Goal: Complete application form

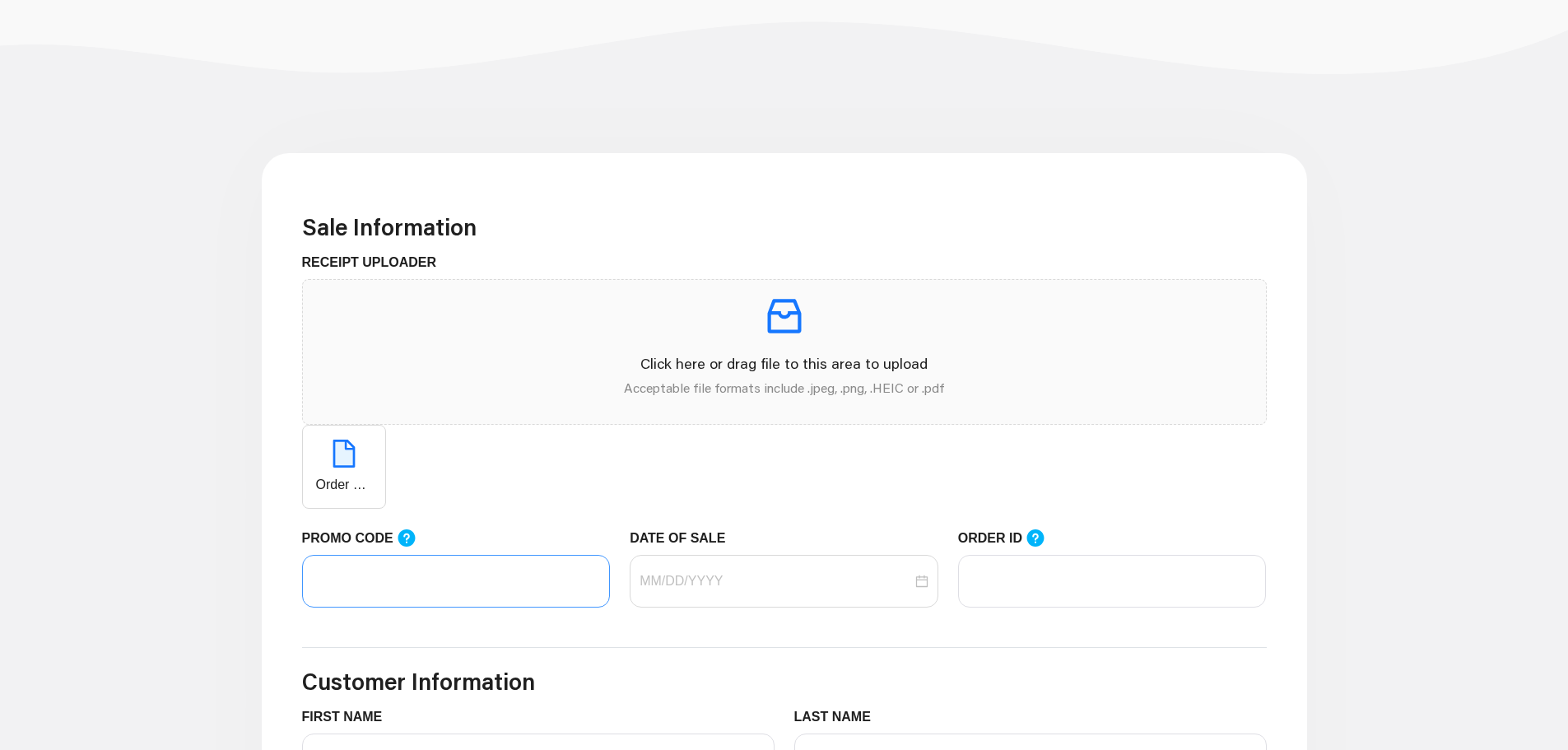
scroll to position [494, 0]
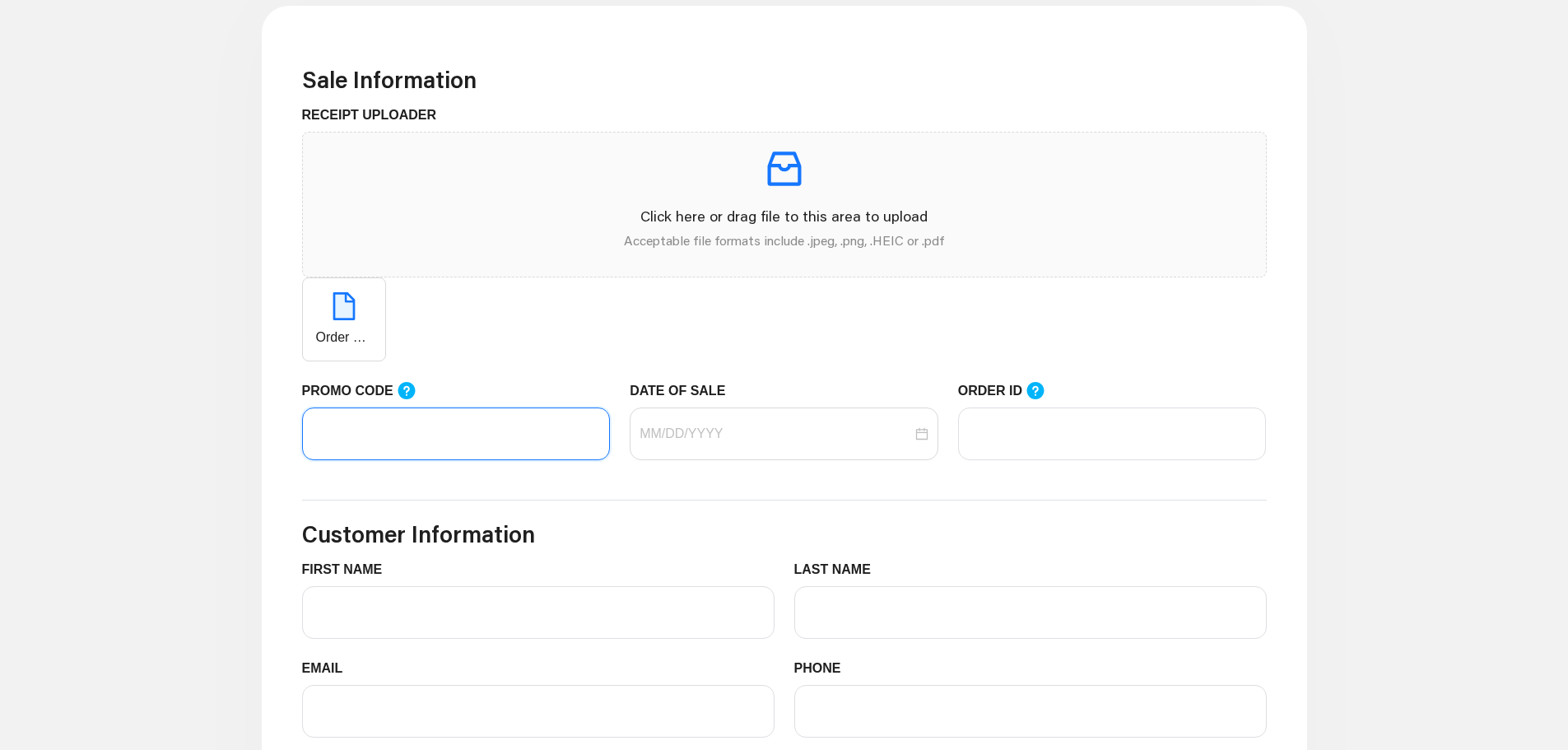
click at [470, 446] on input "PROMO CODE" at bounding box center [456, 433] width 309 height 52
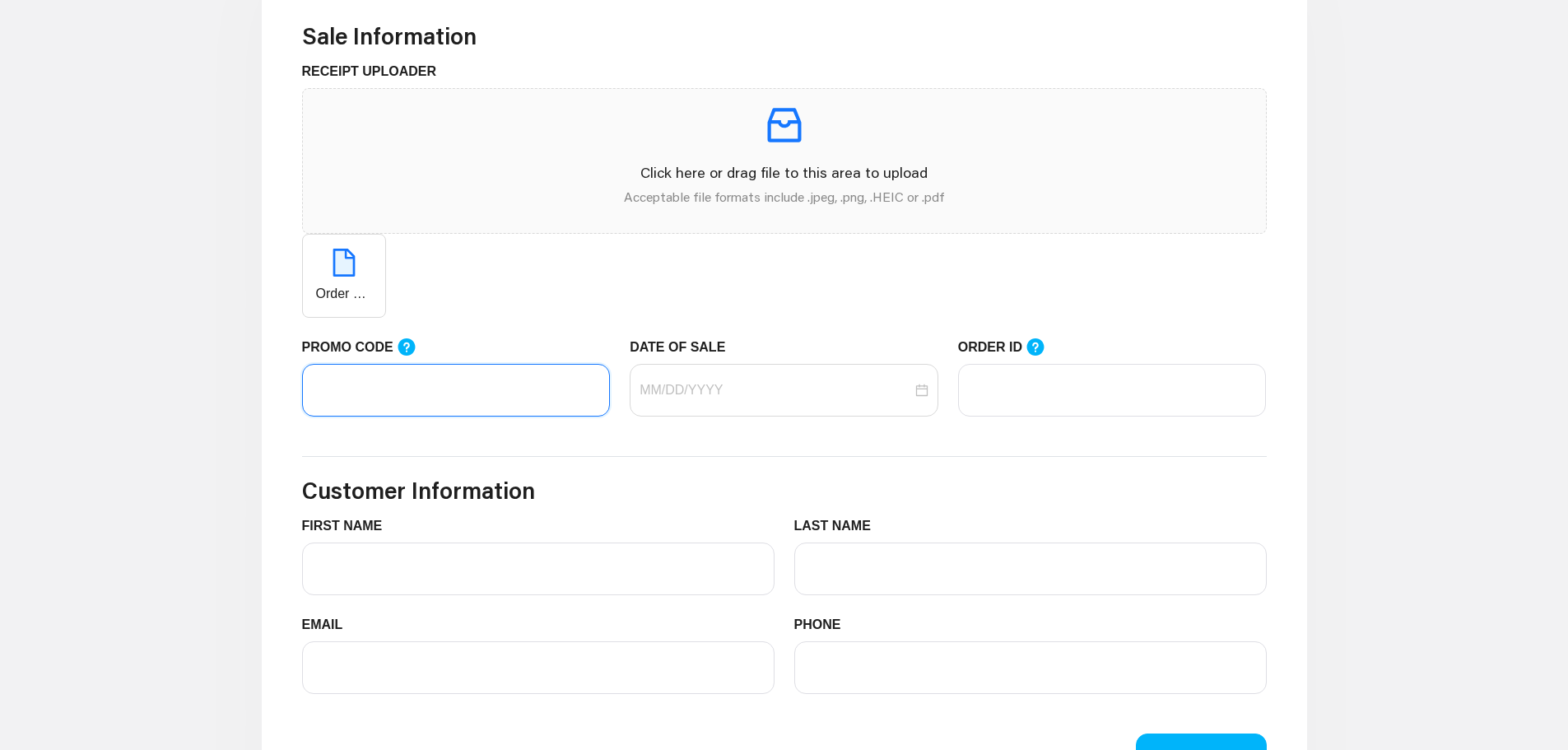
scroll to position [576, 0]
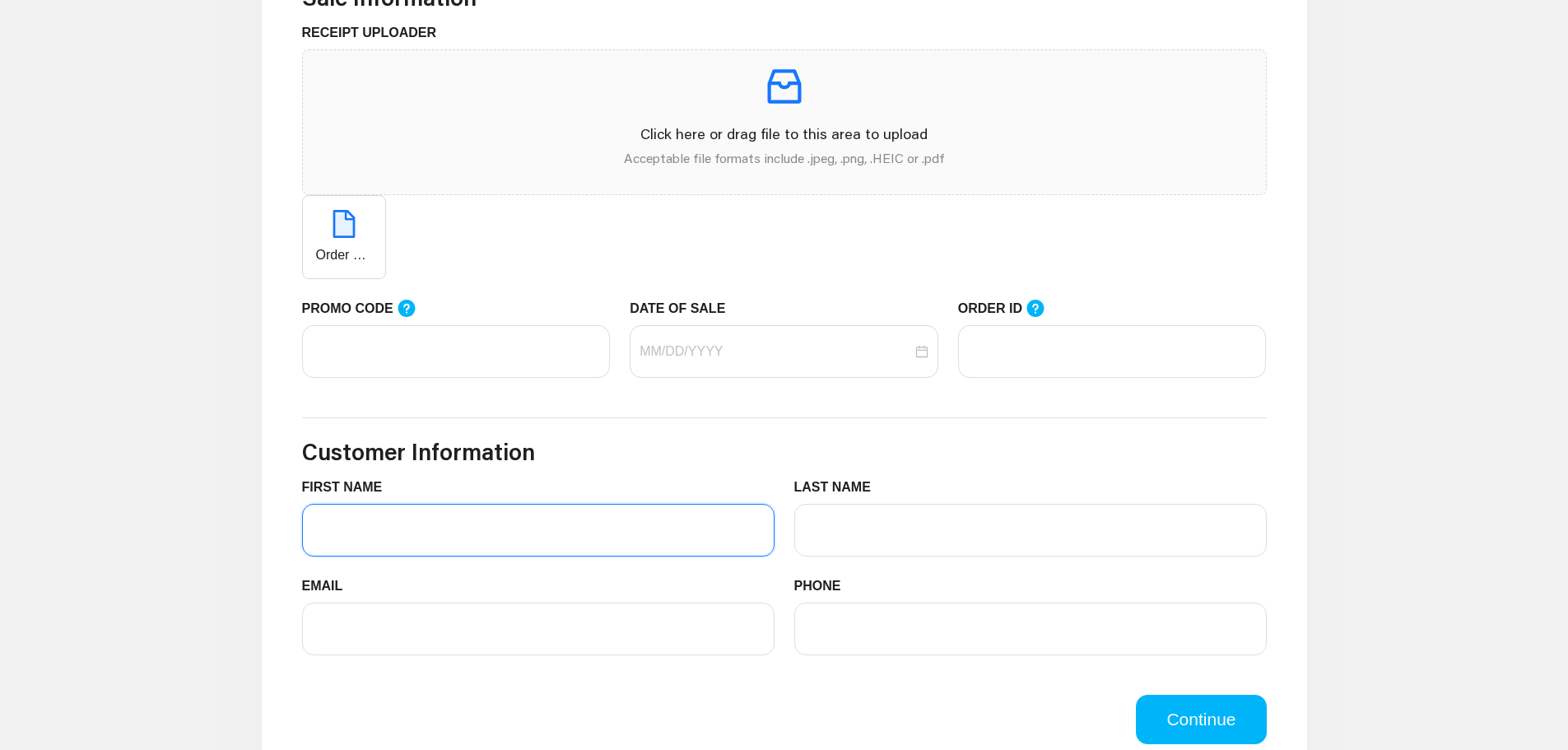
click at [439, 527] on input "FIRST NAME" at bounding box center [538, 530] width 472 height 52
paste input "LIFEMART20"
type input "LIFEMART20"
click at [369, 354] on input "PROMO CODE" at bounding box center [456, 351] width 309 height 52
paste input "LIFEMART20"
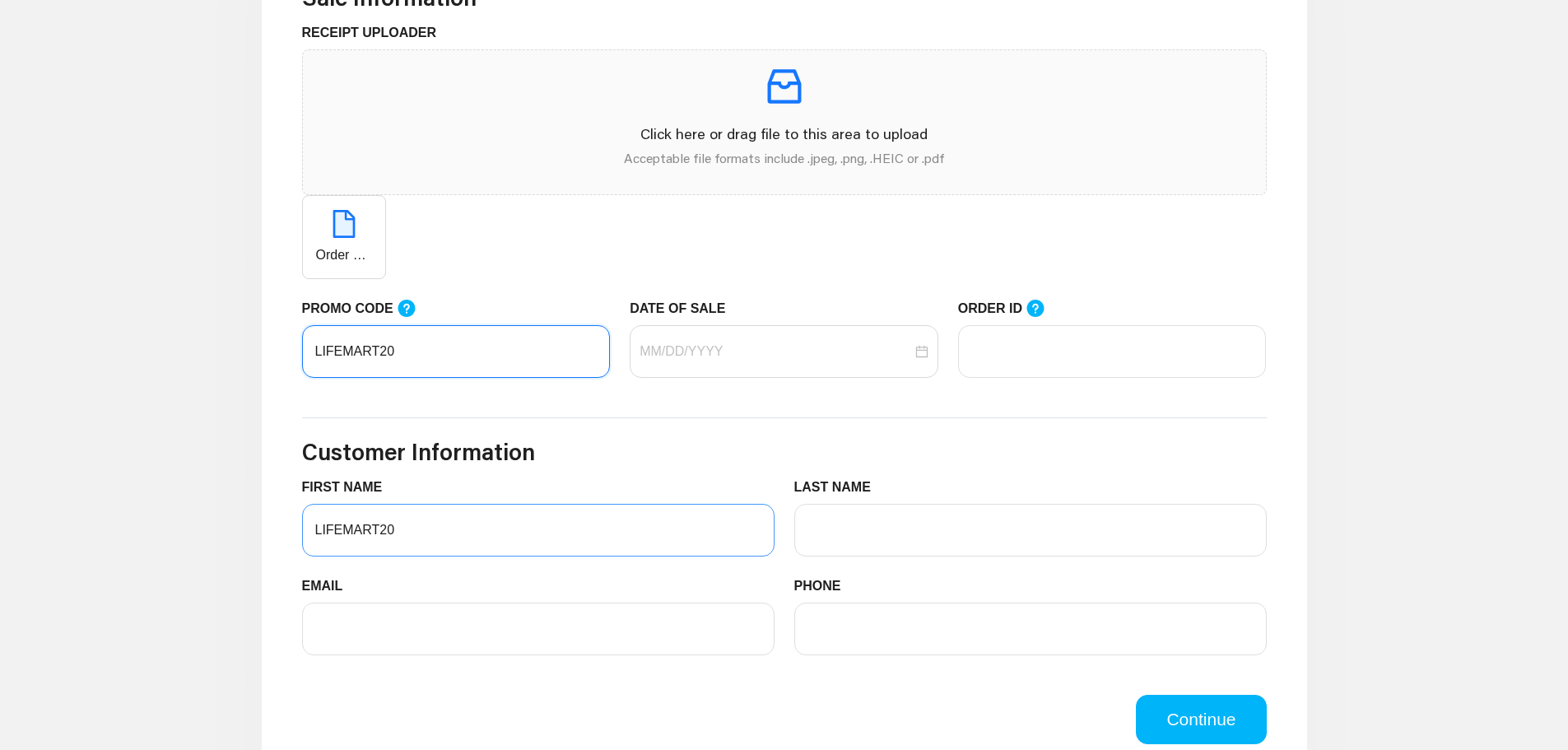
type input "LIFEMART20"
click at [411, 536] on input "LIFEMART20" at bounding box center [538, 530] width 472 height 52
click at [803, 362] on div at bounding box center [784, 351] width 309 height 52
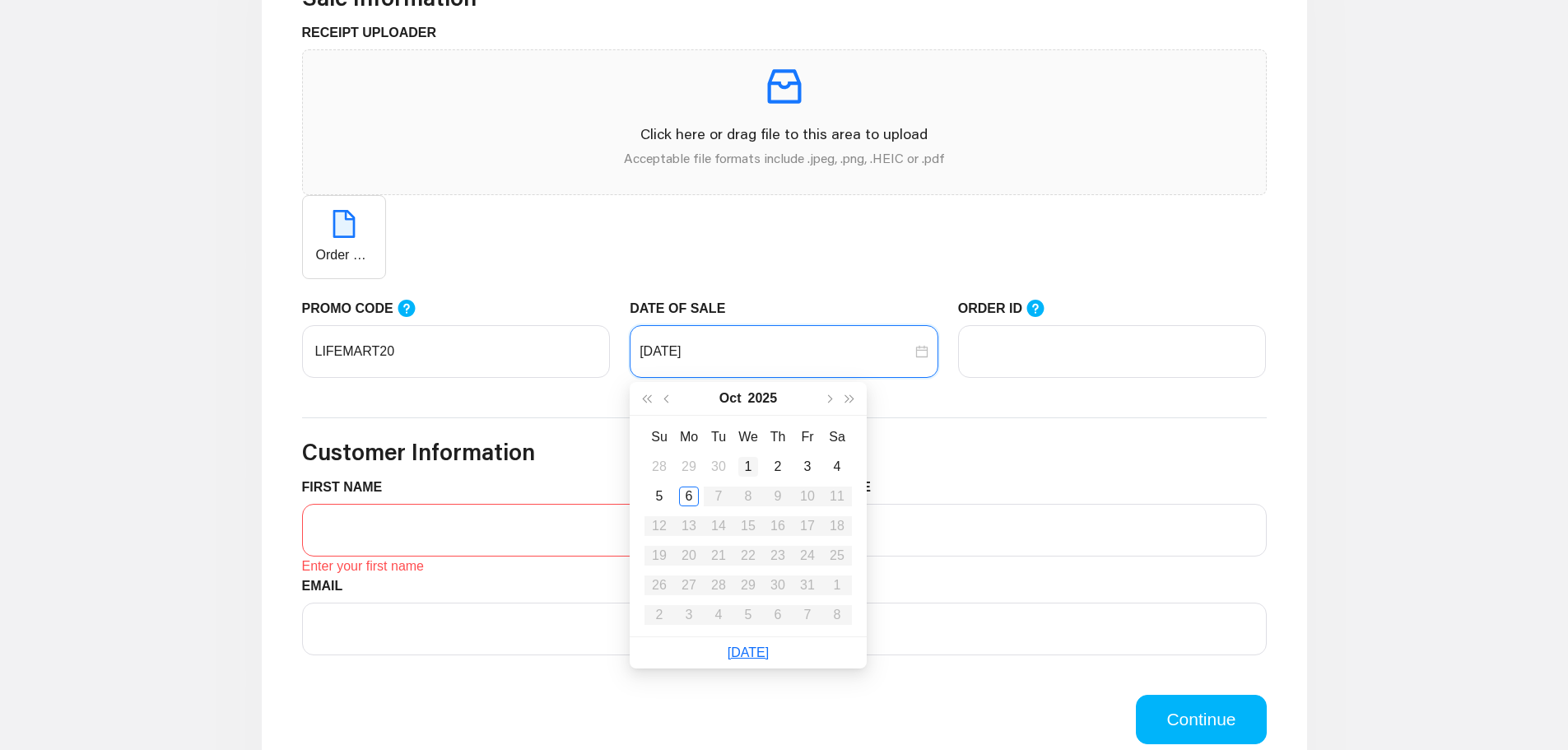
type input "[DATE]"
click at [686, 498] on div "6" at bounding box center [689, 497] width 20 height 20
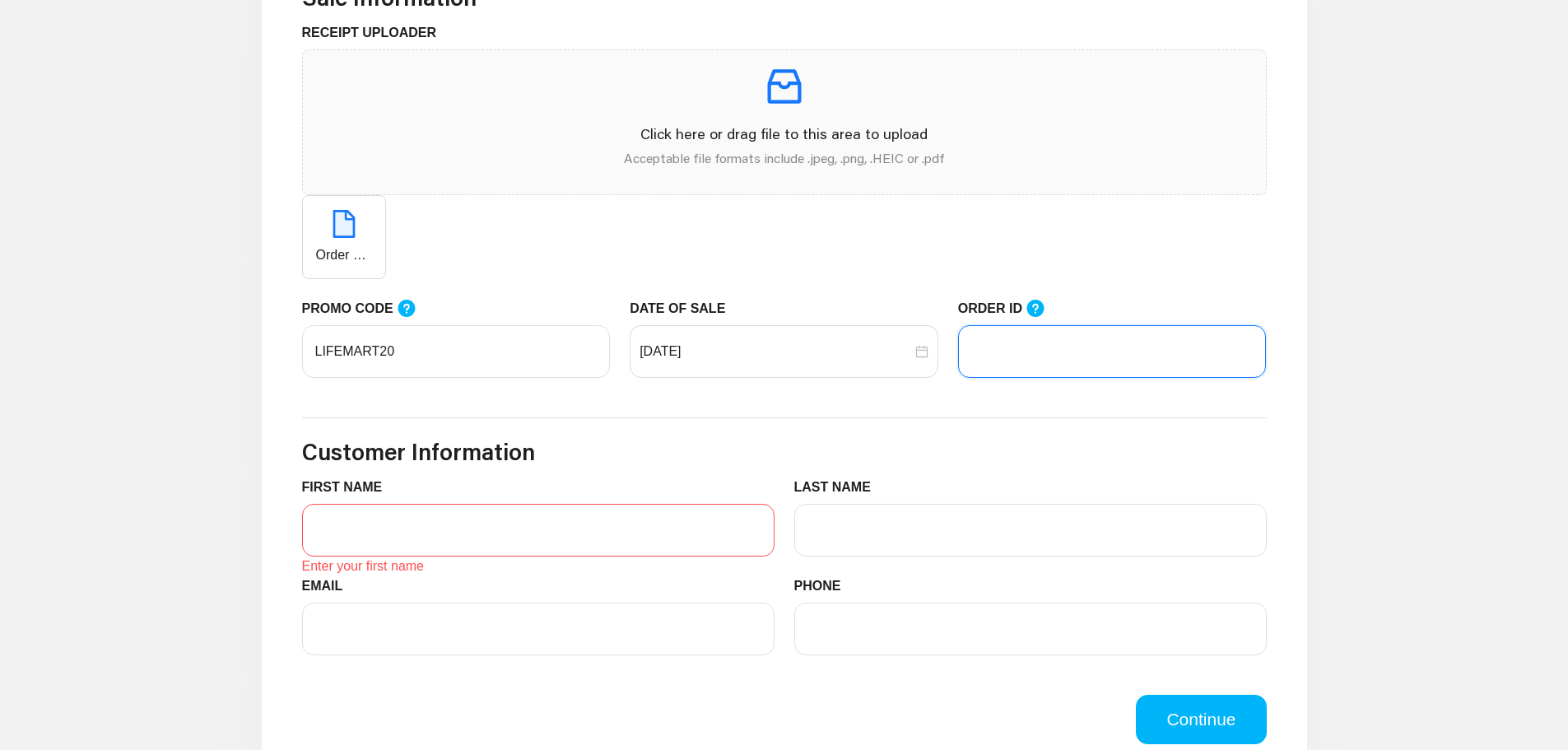
click at [1009, 356] on input "ORDER ID" at bounding box center [1112, 351] width 309 height 52
click at [1047, 356] on input "ORDER ID" at bounding box center [1112, 351] width 309 height 52
type input "103925633"
click at [366, 526] on input "FIRST NAME" at bounding box center [538, 530] width 472 height 52
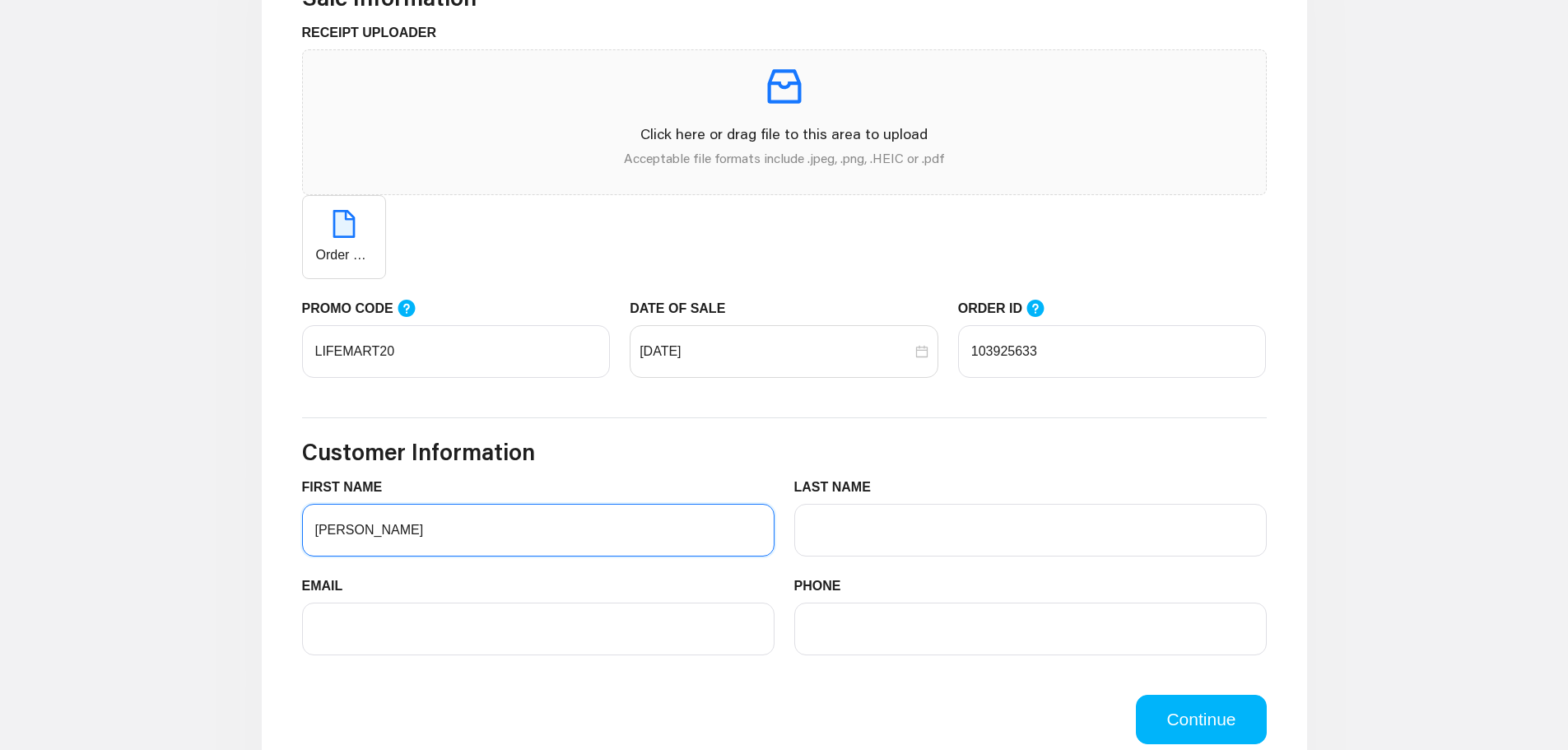
type input "[PERSON_NAME]"
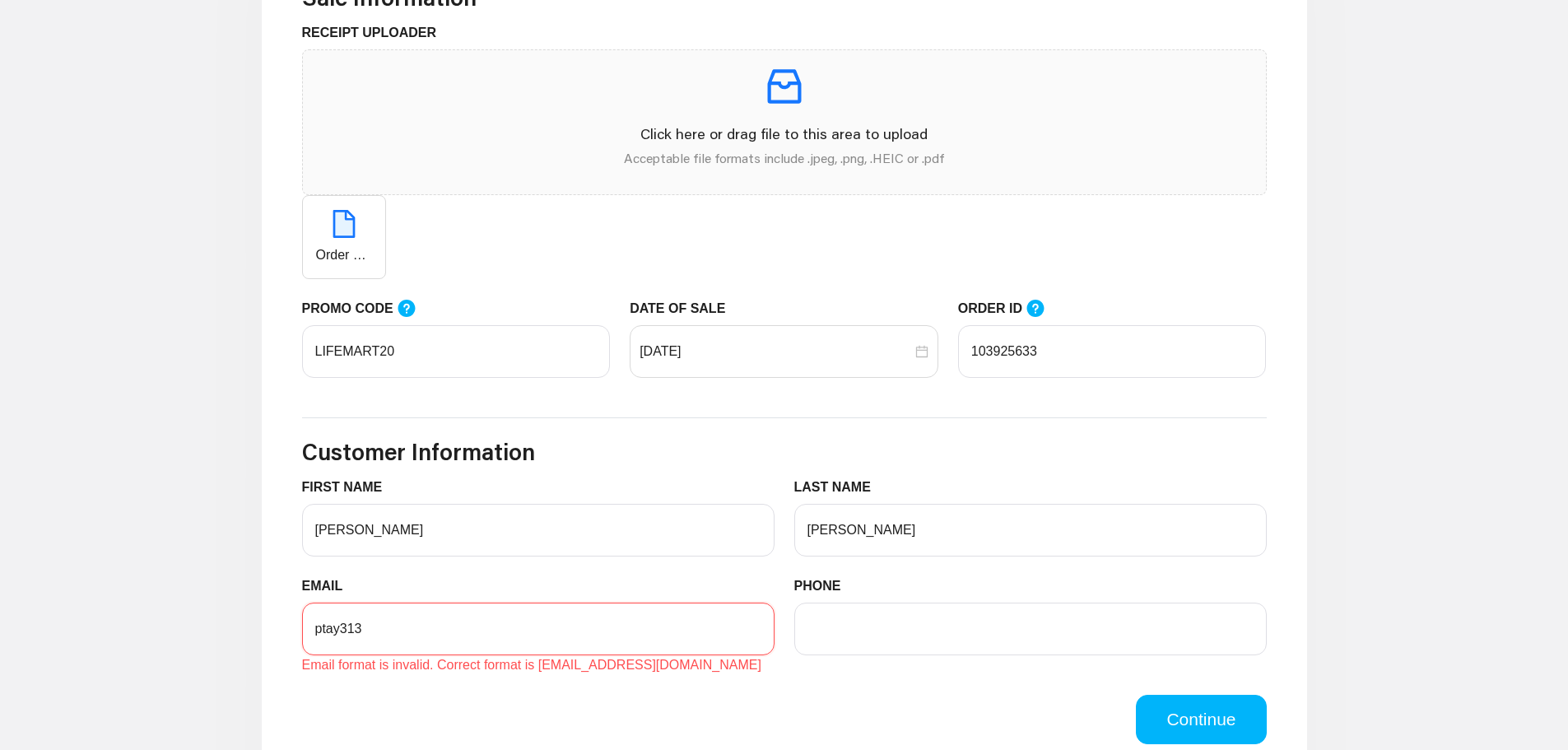
type input "[EMAIL_ADDRESS][DOMAIN_NAME]"
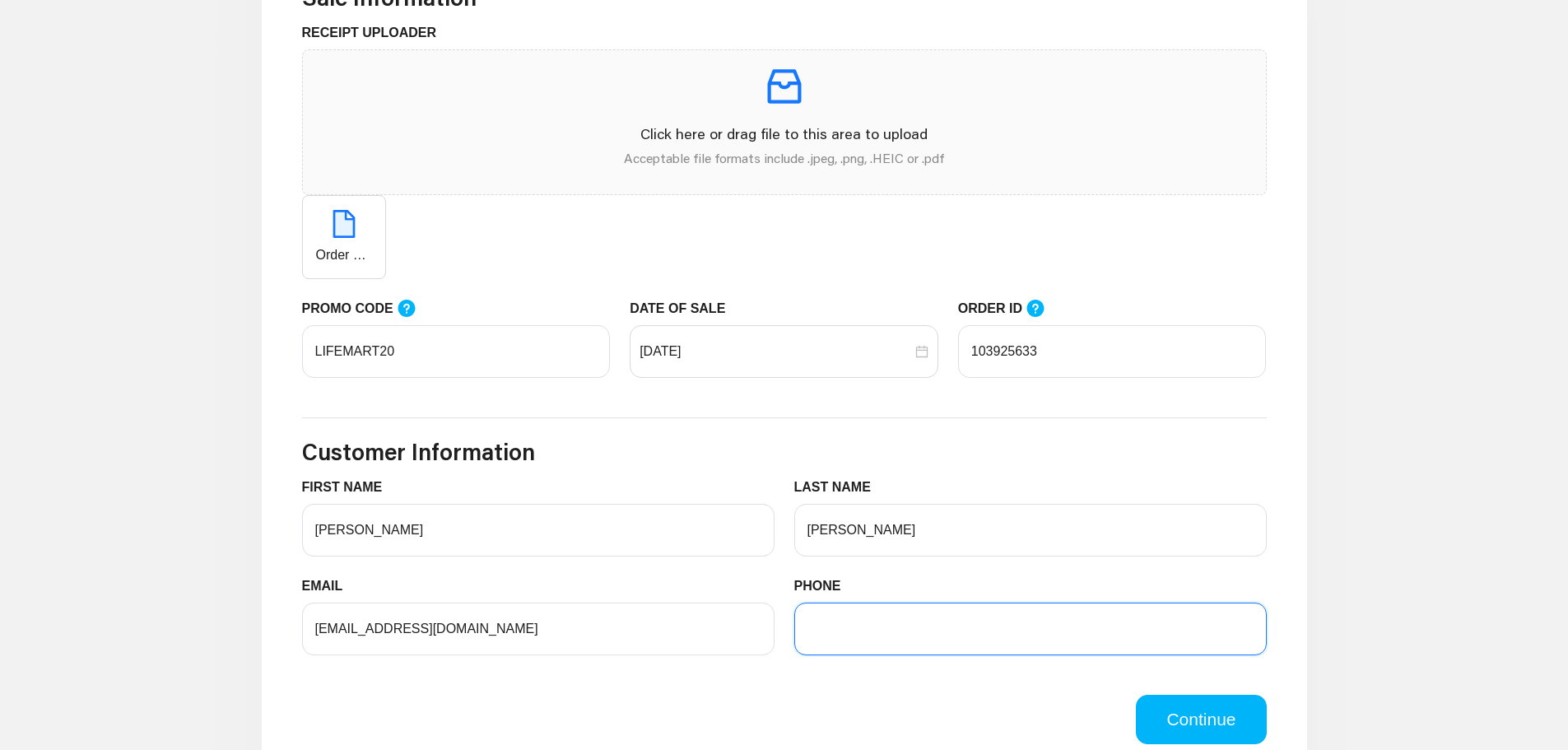
click at [880, 631] on input "PHONE" at bounding box center [1031, 629] width 472 height 52
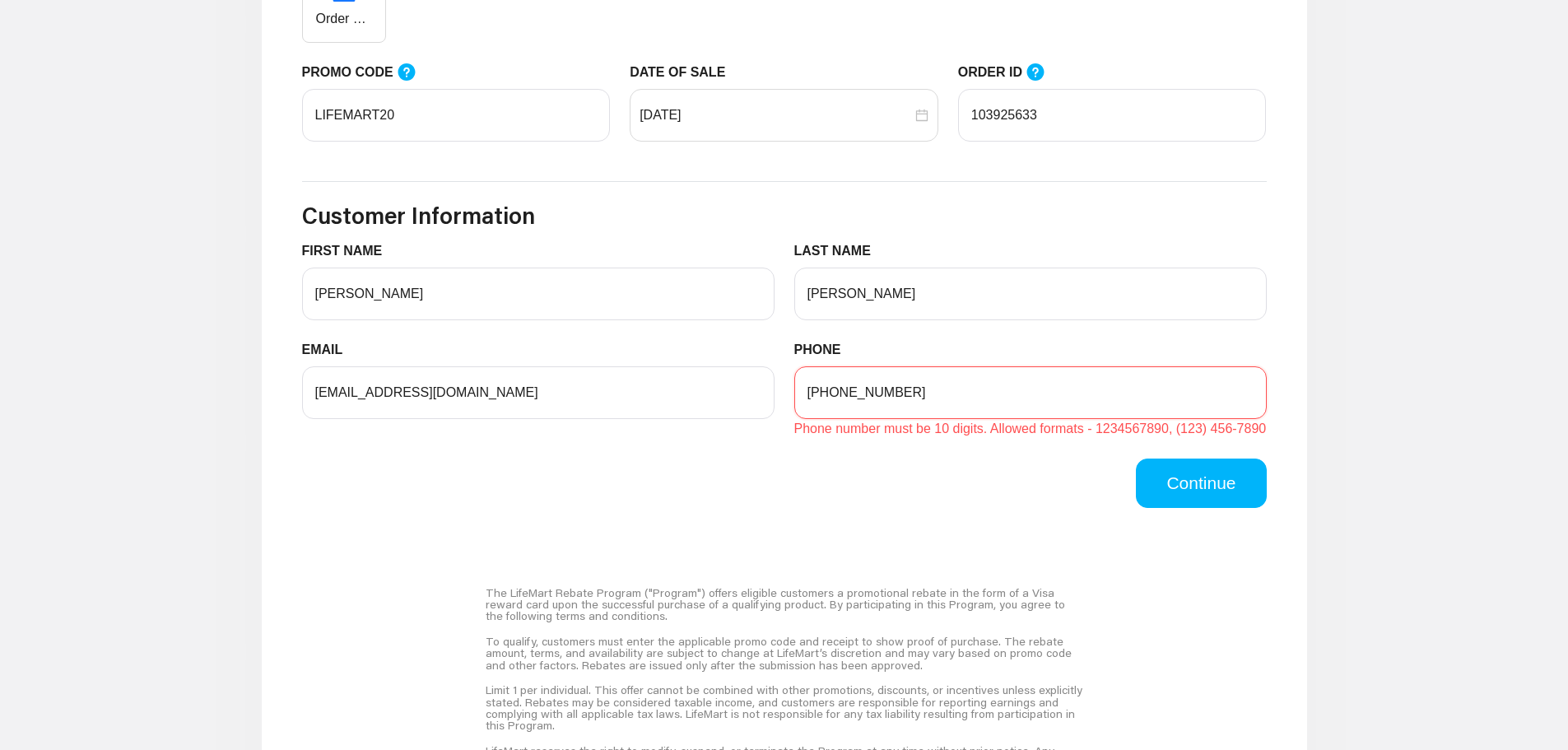
scroll to position [823, 0]
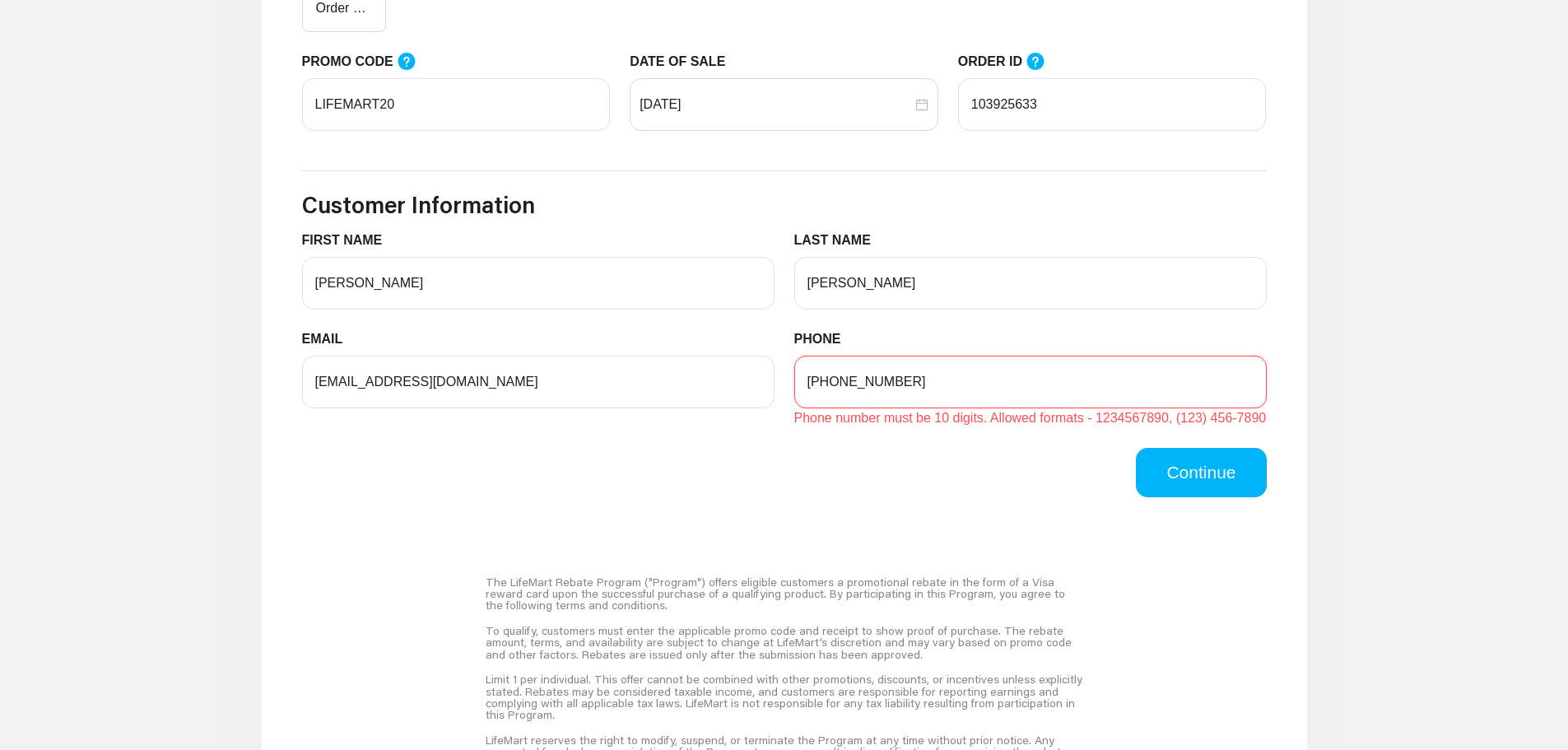
click at [837, 384] on input "[PHONE_NUMBER]" at bounding box center [1031, 382] width 472 height 52
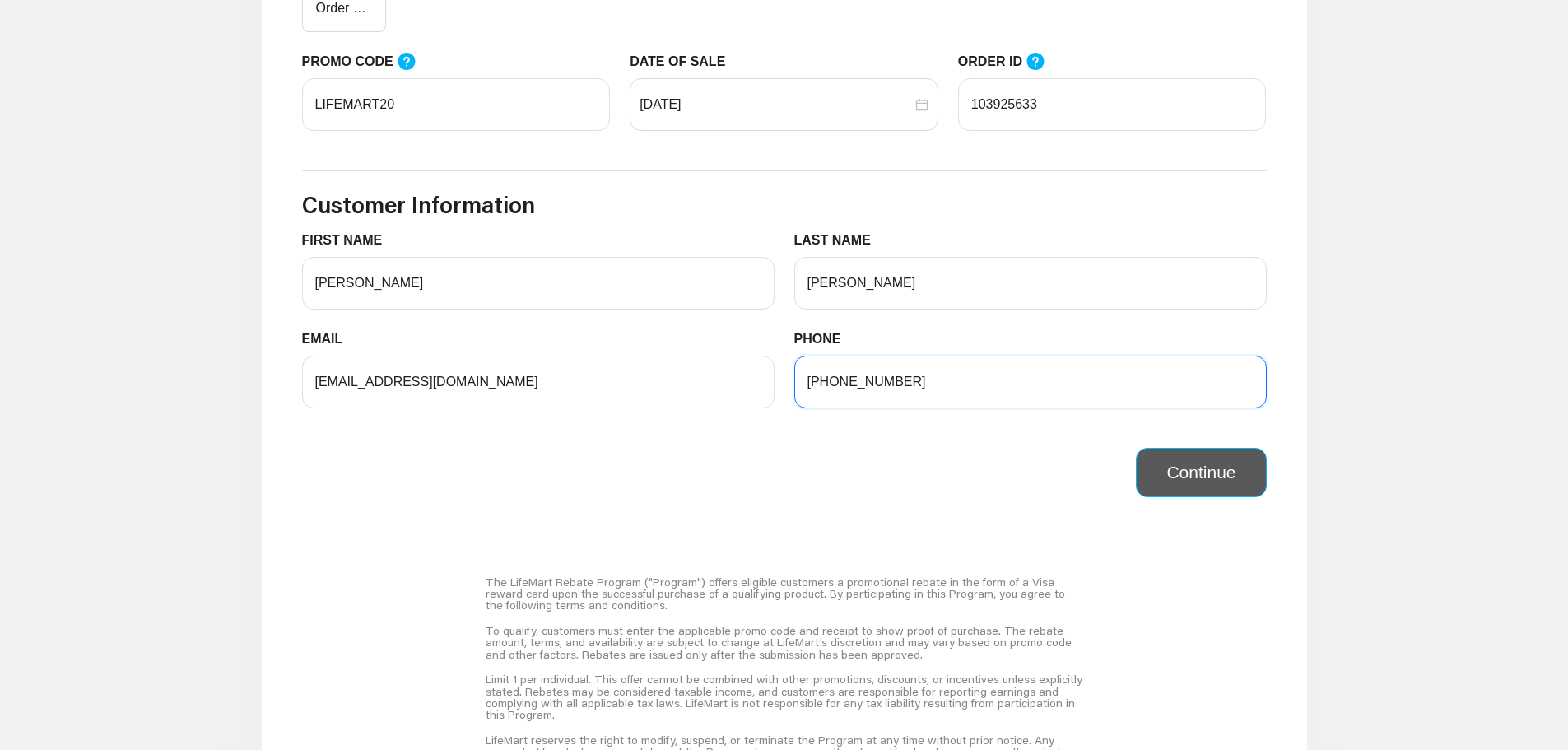
type input "[PHONE_NUMBER]"
click at [1220, 467] on button "Continue" at bounding box center [1201, 472] width 130 height 50
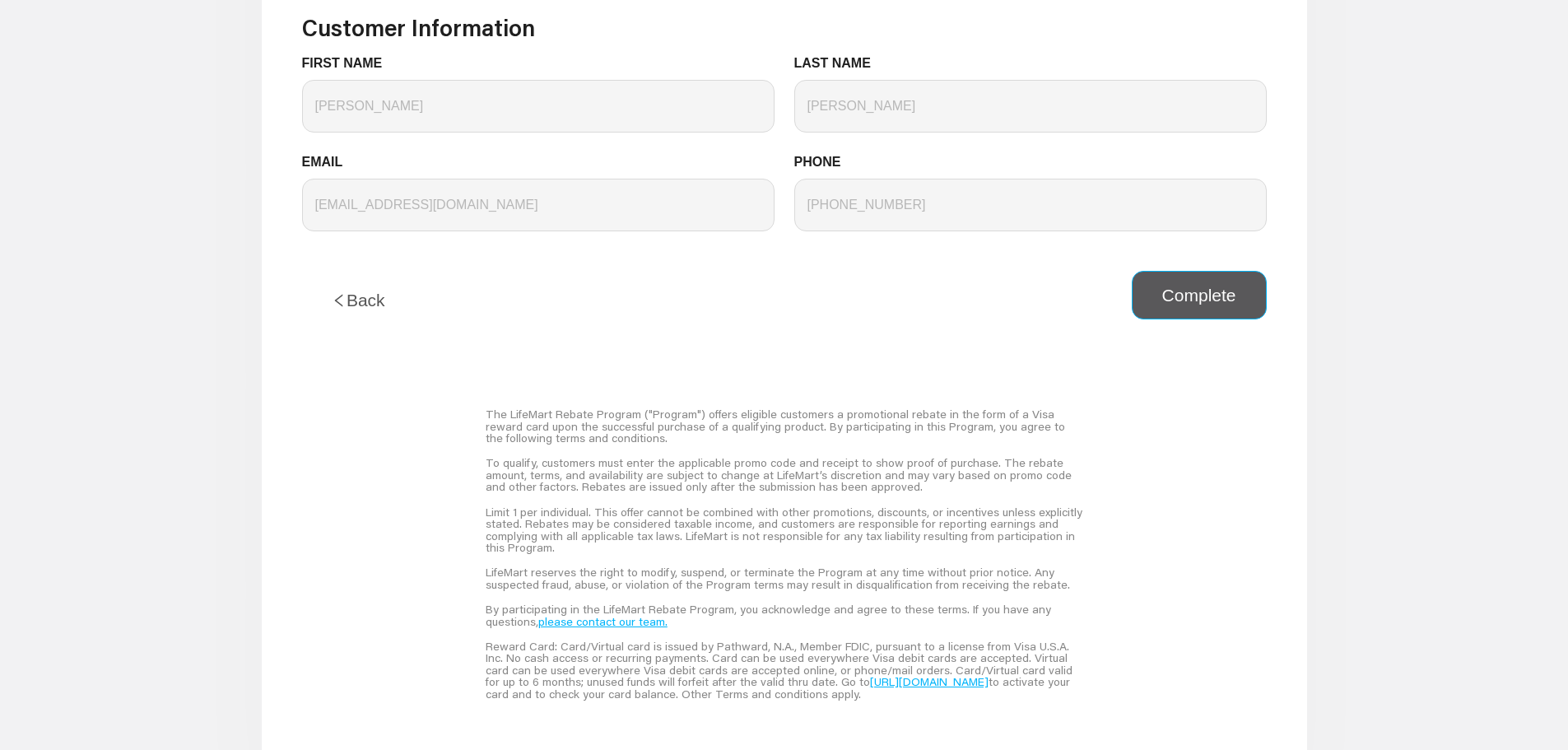
scroll to position [818, 0]
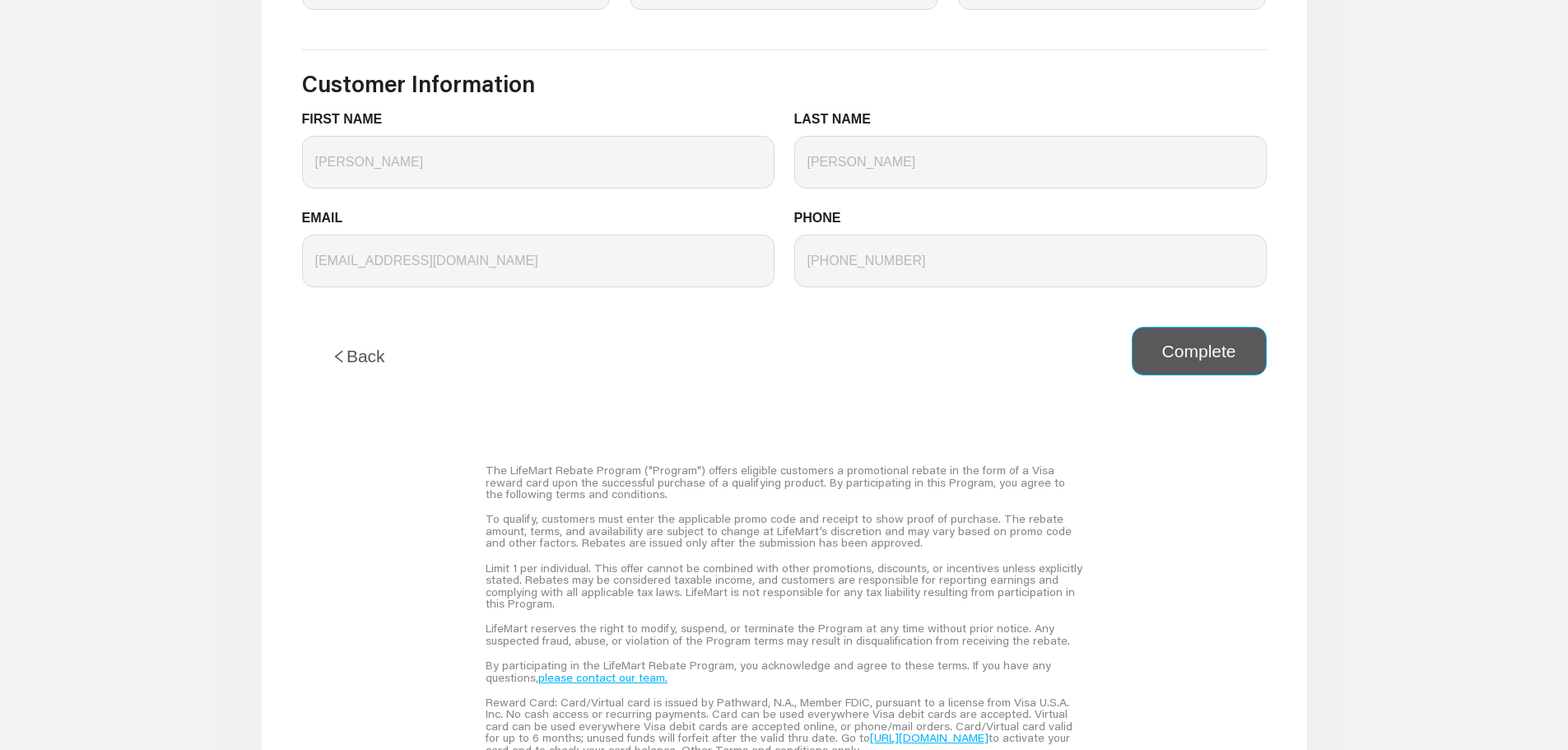
click at [1196, 341] on button "Complete" at bounding box center [1199, 351] width 135 height 50
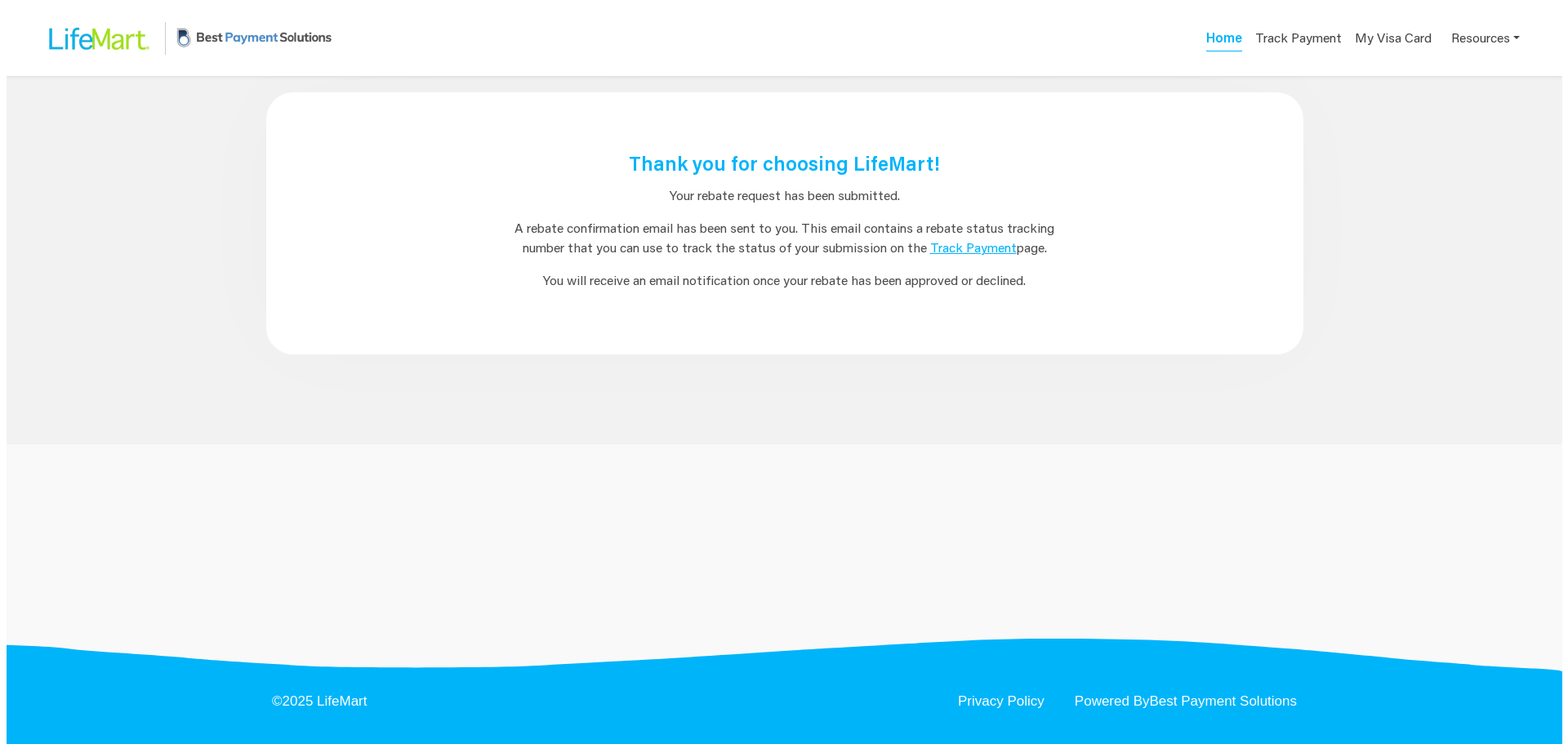
scroll to position [0, 0]
